Goal: Task Accomplishment & Management: Complete application form

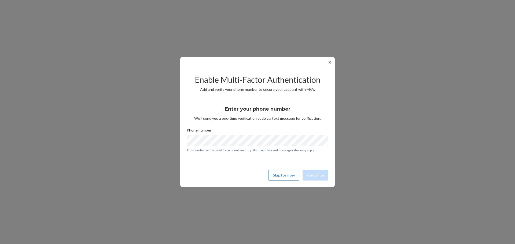
click at [329, 62] on button "✕" at bounding box center [330, 62] width 6 height 6
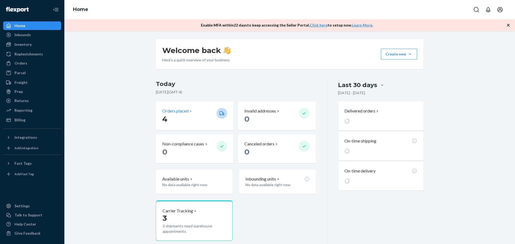
click at [190, 114] on div "Orders placed" at bounding box center [177, 111] width 31 height 6
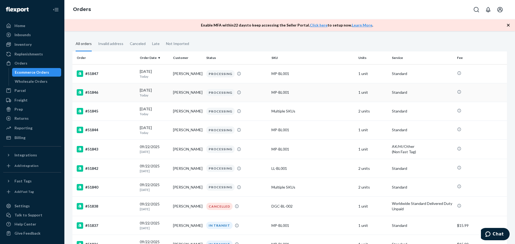
scroll to position [54, 0]
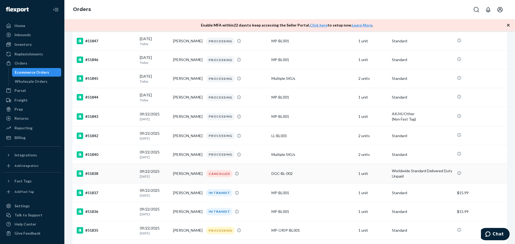
click at [129, 174] on div "#51838" at bounding box center [106, 173] width 59 height 6
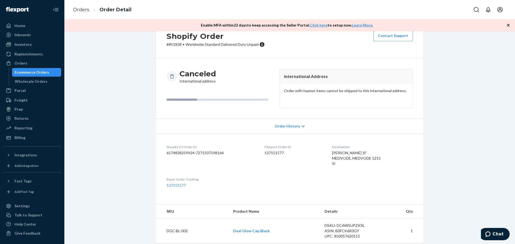
scroll to position [30, 0]
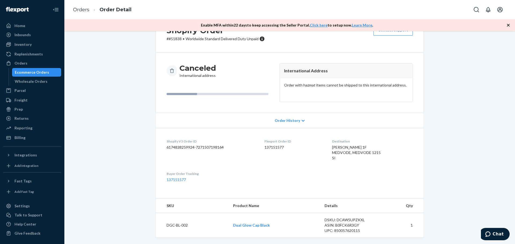
click at [278, 118] on span "Order History" at bounding box center [286, 120] width 25 height 5
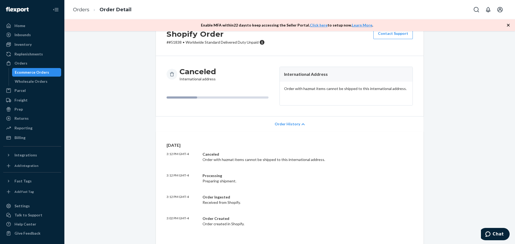
scroll to position [0, 0]
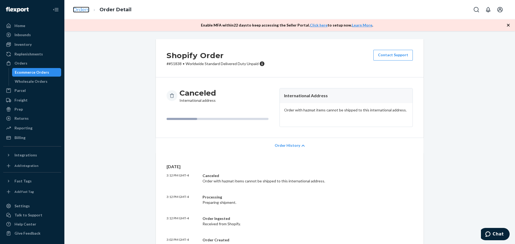
click at [86, 9] on link "Orders" at bounding box center [81, 10] width 16 height 6
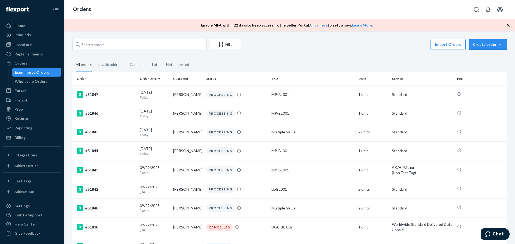
click at [477, 44] on div "Create order" at bounding box center [488, 44] width 30 height 5
click at [479, 56] on span "Ecommerce order" at bounding box center [490, 57] width 33 height 4
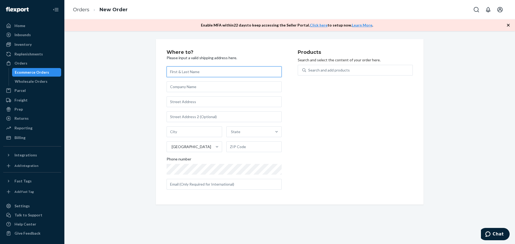
paste input "[PERSON_NAME]"
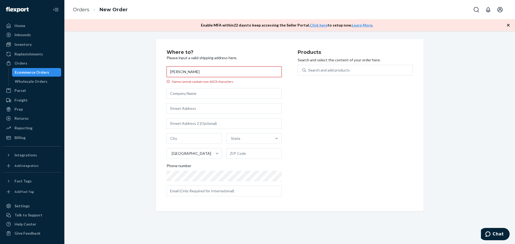
click at [191, 72] on input "[PERSON_NAME]" at bounding box center [223, 71] width 115 height 11
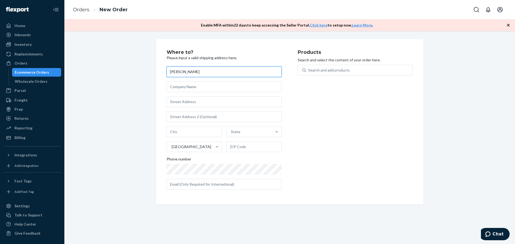
type input "[PERSON_NAME]"
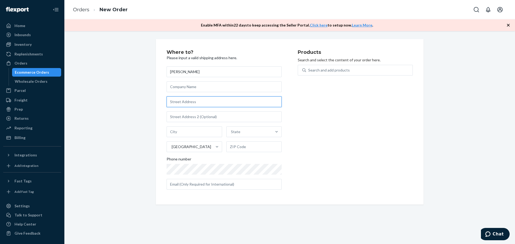
click at [184, 104] on input "text" at bounding box center [223, 101] width 115 height 11
paste input "Žlebe 1f"
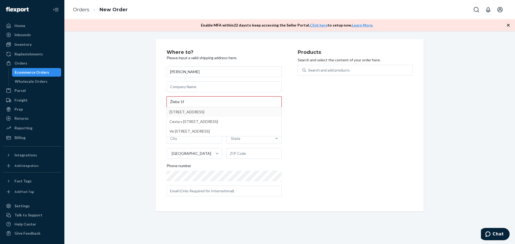
type input "Žlebe 1f"
type input "Medvode"
type input "1215"
click at [173, 102] on input "1f Žlebe" at bounding box center [223, 101] width 115 height 11
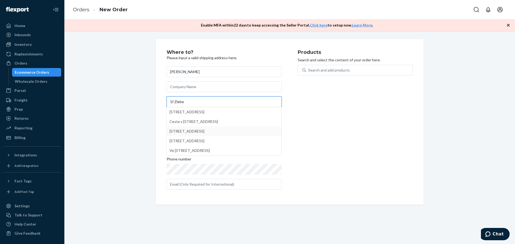
type input "1f Zlebe"
click at [355, 141] on div "Products Search and select the content of your order here. Search and add produ…" at bounding box center [355, 122] width 115 height 144
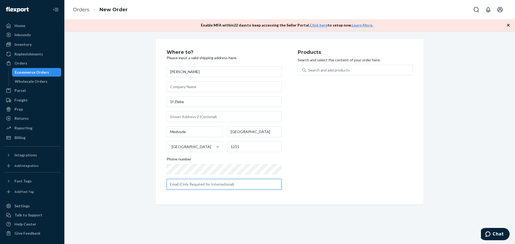
drag, startPoint x: 199, startPoint y: 185, endPoint x: 202, endPoint y: 185, distance: 3.8
click at [199, 185] on input "text" at bounding box center [223, 184] width 115 height 11
paste input "[EMAIL_ADDRESS][DOMAIN_NAME]"
type input "[EMAIL_ADDRESS][DOMAIN_NAME]"
click at [318, 65] on div "Products Search and select the content of your order here. Search and add produ…" at bounding box center [355, 122] width 115 height 144
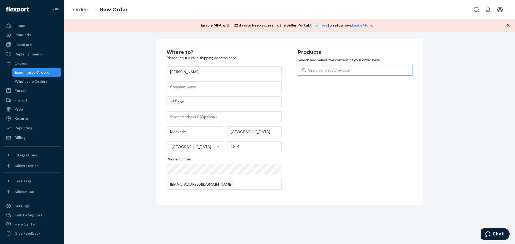
click at [317, 69] on div "Search and add products" at bounding box center [329, 70] width 42 height 5
click at [309, 69] on input "Search and add products" at bounding box center [308, 70] width 1 height 5
type input "Dua"
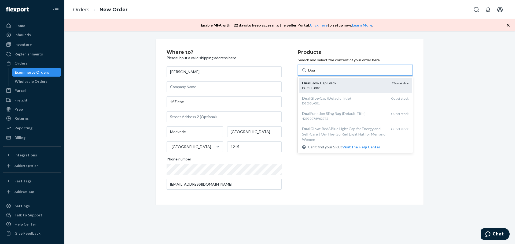
click at [313, 83] on div "Dual Glow Cap Black" at bounding box center [345, 82] width 86 height 5
click at [313, 73] on input "Dua" at bounding box center [311, 70] width 7 height 5
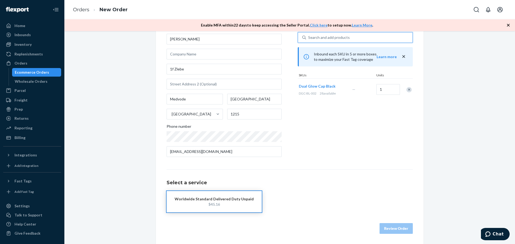
scroll to position [33, 0]
click at [288, 194] on div "Worldwide Standard Delivered Duty Unpaid $45.16" at bounding box center [289, 201] width 246 height 21
